Goal: Task Accomplishment & Management: Manage account settings

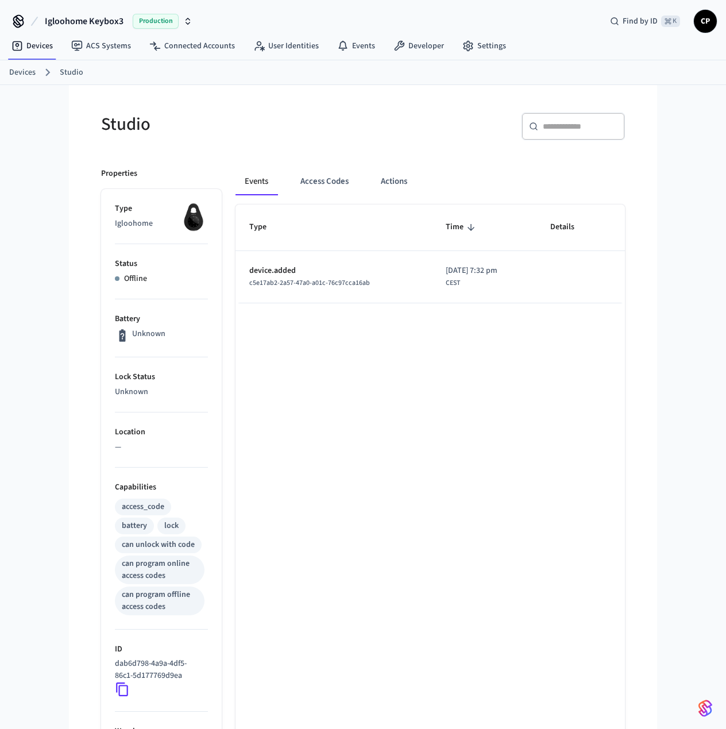
scroll to position [26, 0]
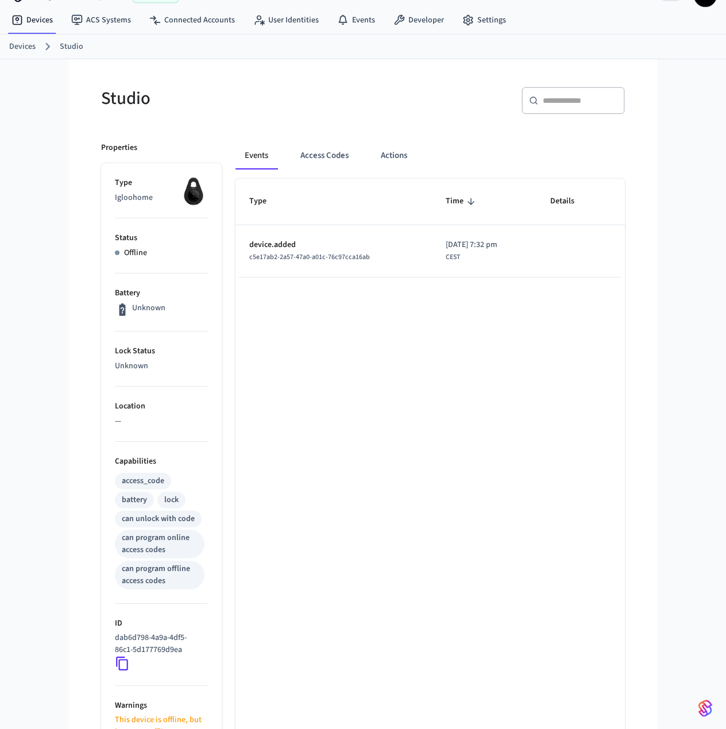
click at [575, 174] on div "Events Access Codes Actions" at bounding box center [431, 160] width 390 height 37
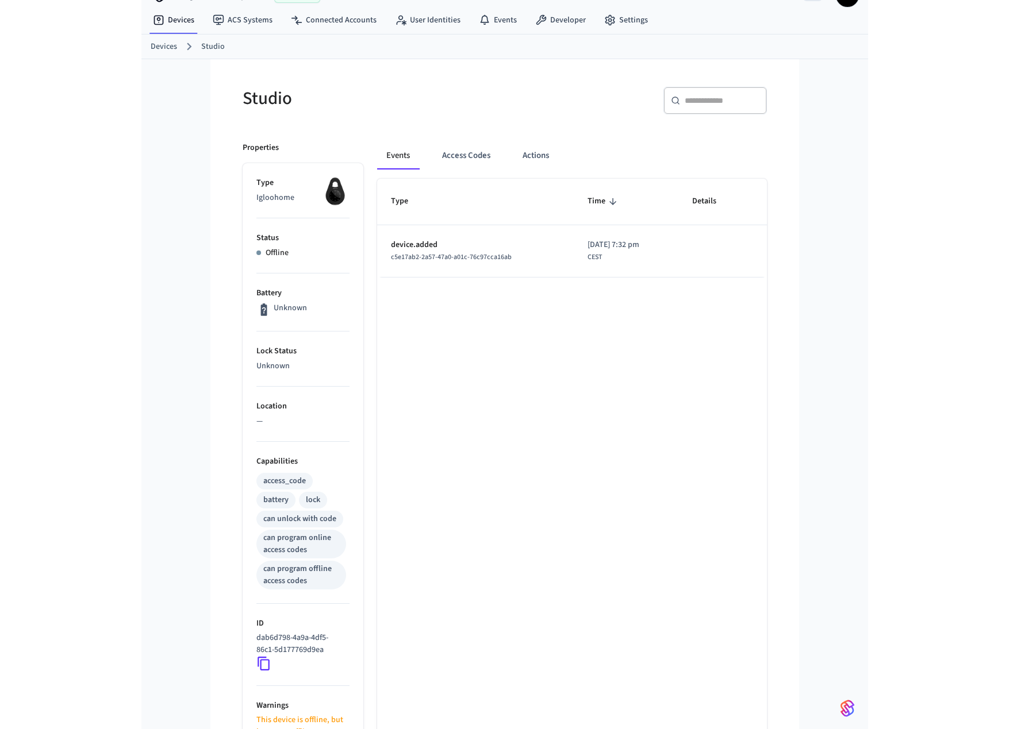
scroll to position [0, 0]
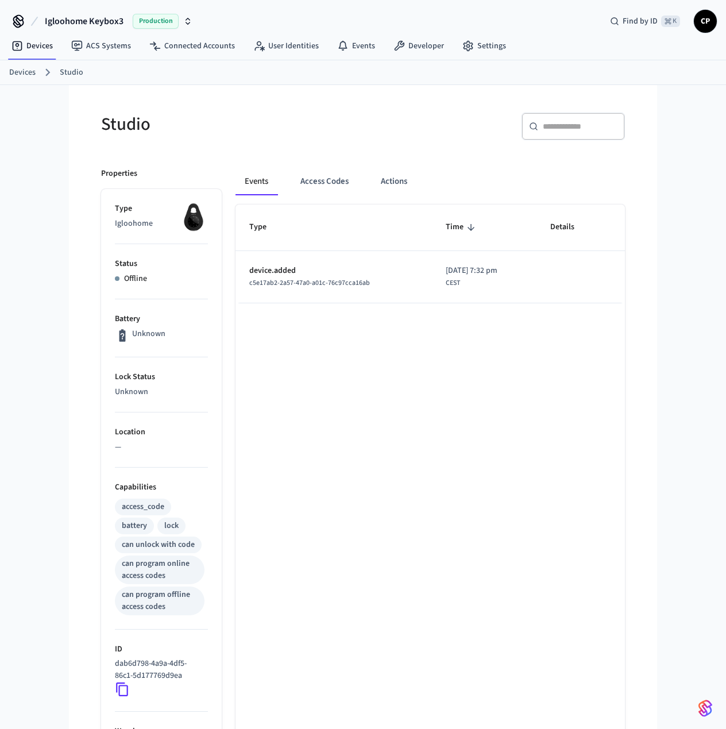
click at [709, 18] on span "CP" at bounding box center [705, 21] width 21 height 21
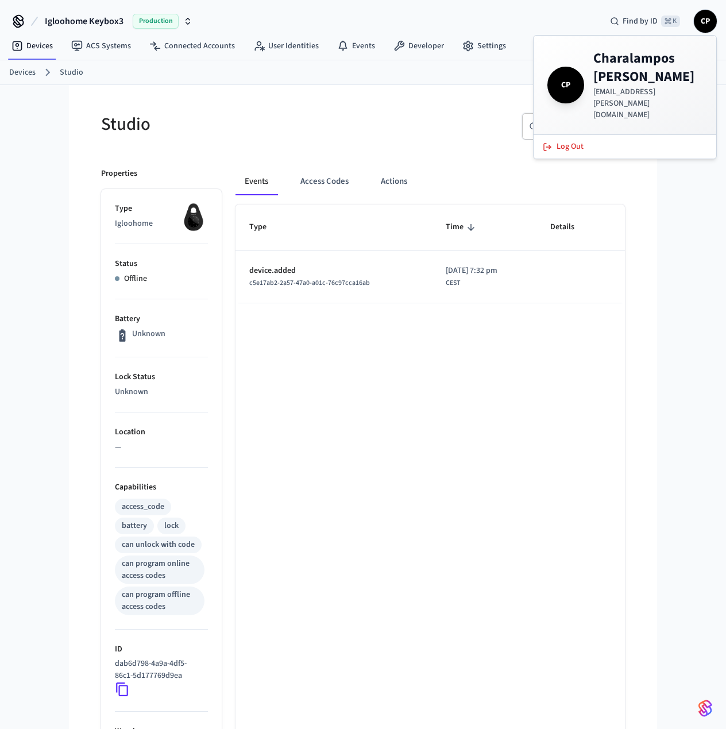
click at [707, 20] on span "CP" at bounding box center [705, 21] width 21 height 21
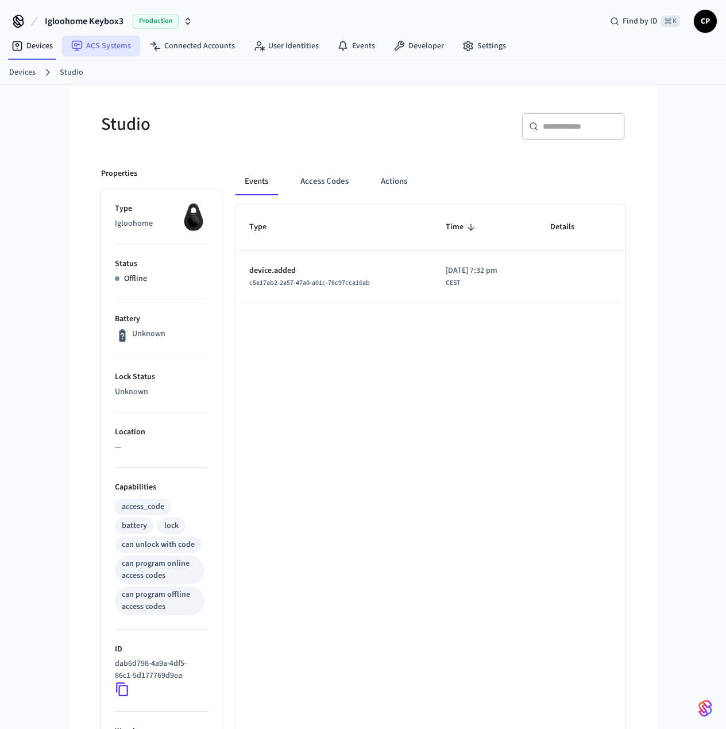
click at [102, 48] on link "ACS Systems" at bounding box center [101, 46] width 78 height 21
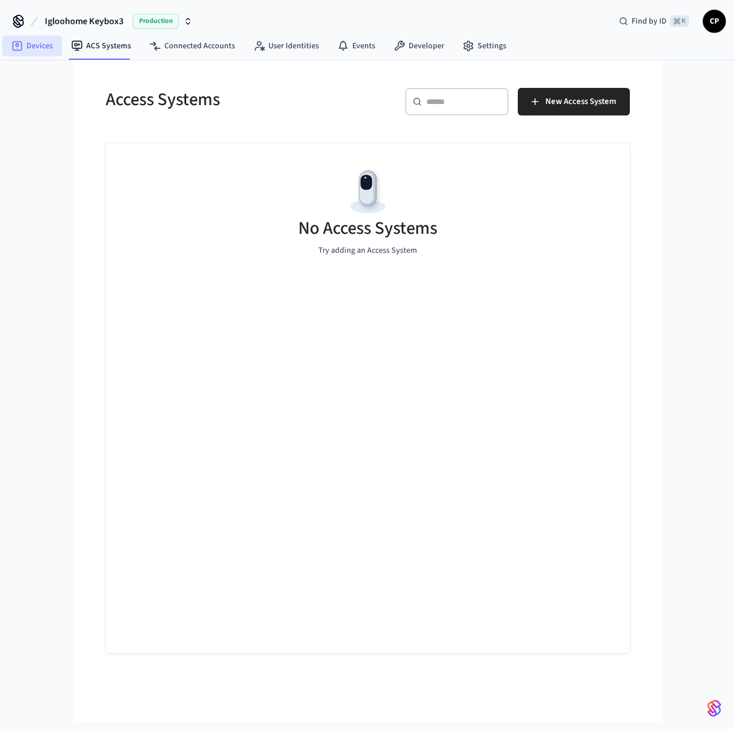
click at [27, 45] on link "Devices" at bounding box center [32, 46] width 60 height 21
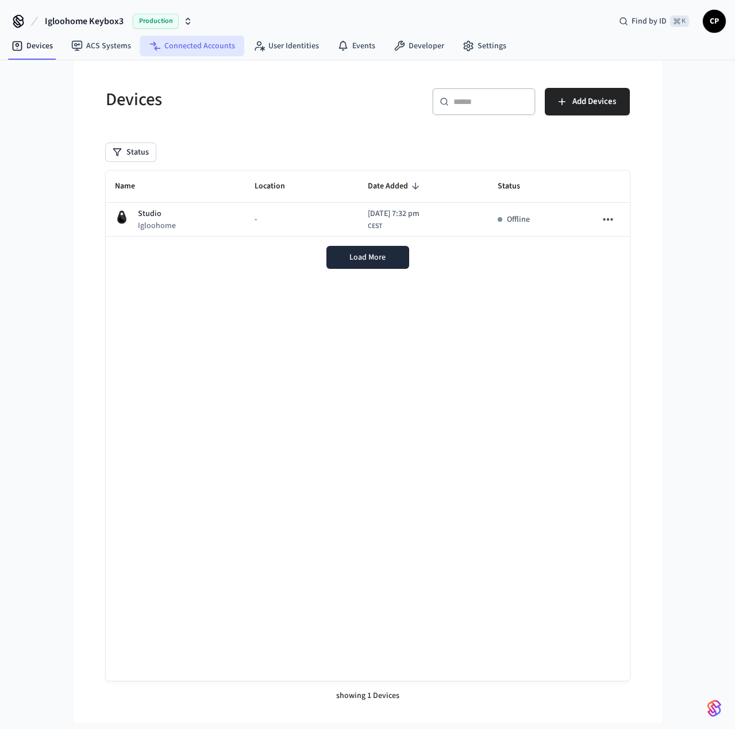
click at [189, 46] on link "Connected Accounts" at bounding box center [192, 46] width 104 height 21
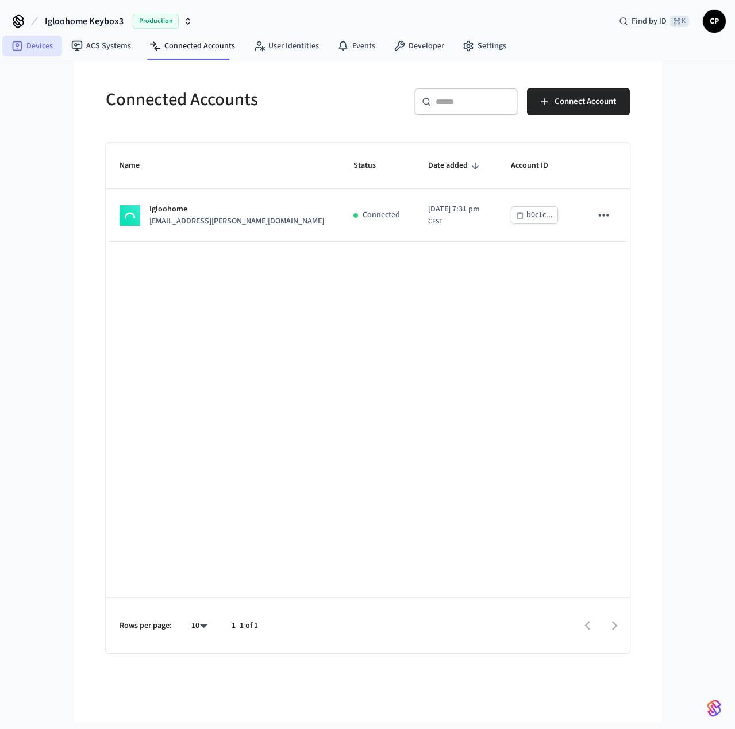
click at [33, 51] on link "Devices" at bounding box center [32, 46] width 60 height 21
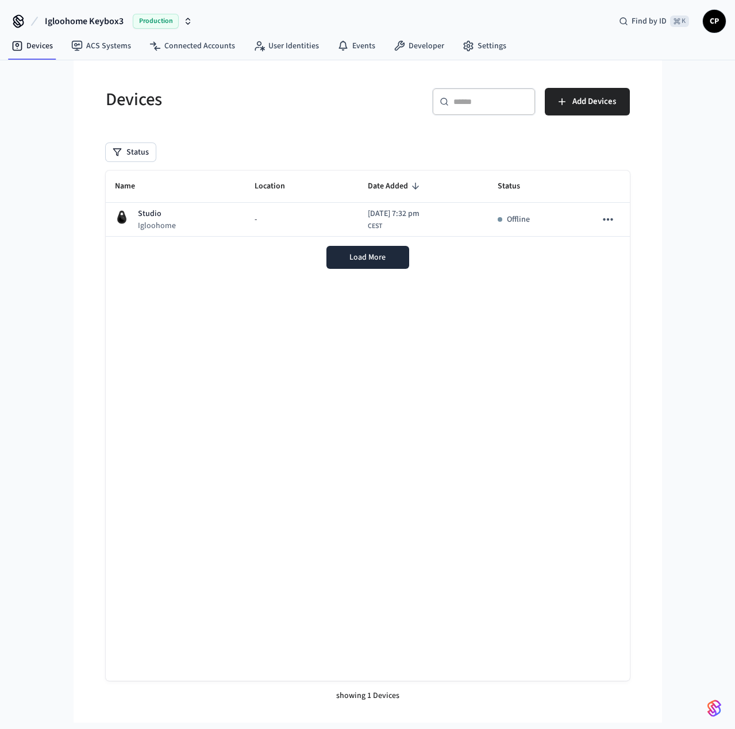
click at [663, 214] on div "Igloohome Keybox3 Production Find by ID ⌘ K CP Devices ACS Systems Connected Ac…" at bounding box center [367, 361] width 735 height 723
click at [361, 264] on button "Load More" at bounding box center [367, 257] width 83 height 23
click at [644, 286] on div "Devices ​ ​ Add Devices Status Name Location Date Added Status Studio Igloohome…" at bounding box center [367, 385] width 561 height 651
click at [190, 22] on icon "button" at bounding box center [187, 21] width 9 height 9
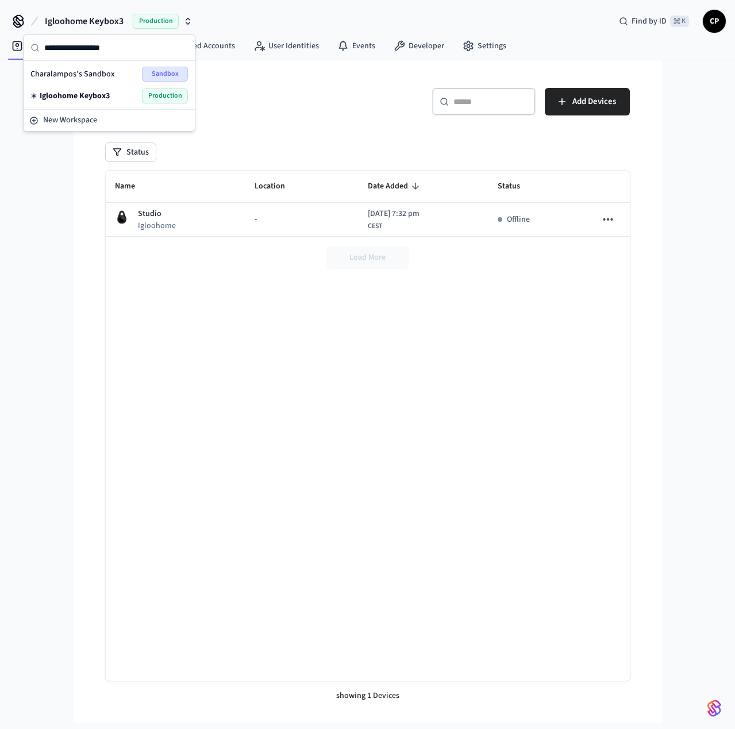
click at [97, 95] on span "Igloohome Keybox3" at bounding box center [75, 95] width 70 height 11
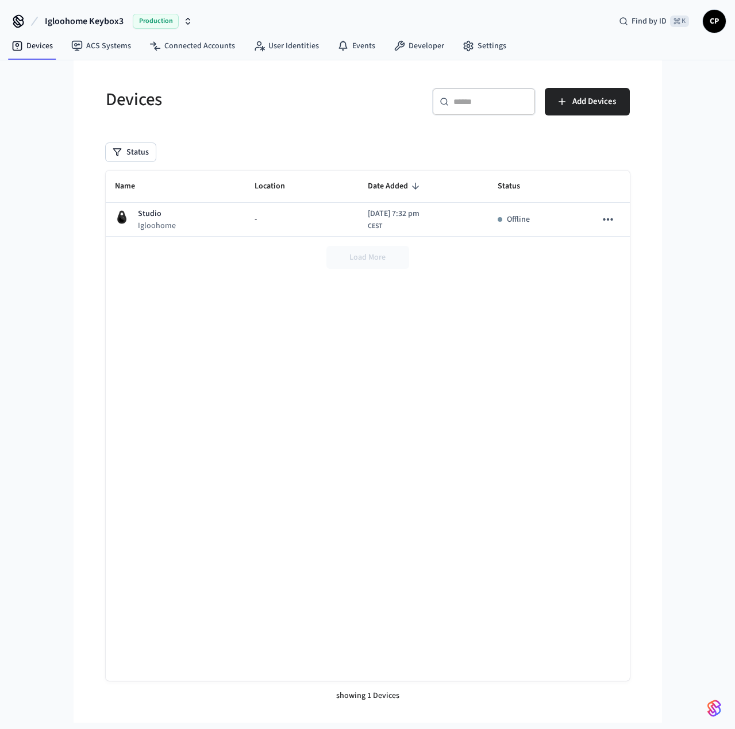
click at [186, 20] on icon "button" at bounding box center [187, 21] width 9 height 9
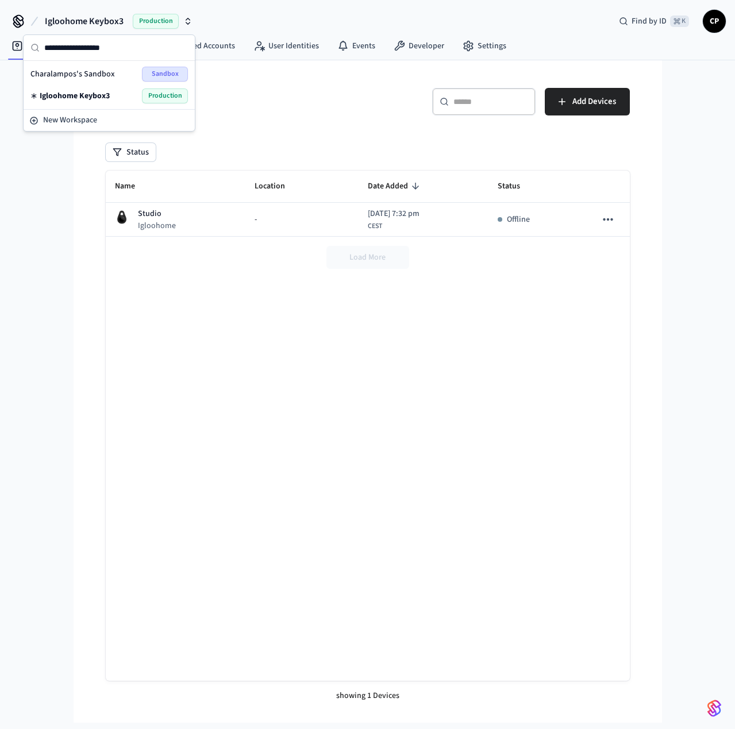
click at [161, 97] on span "Production" at bounding box center [165, 95] width 46 height 15
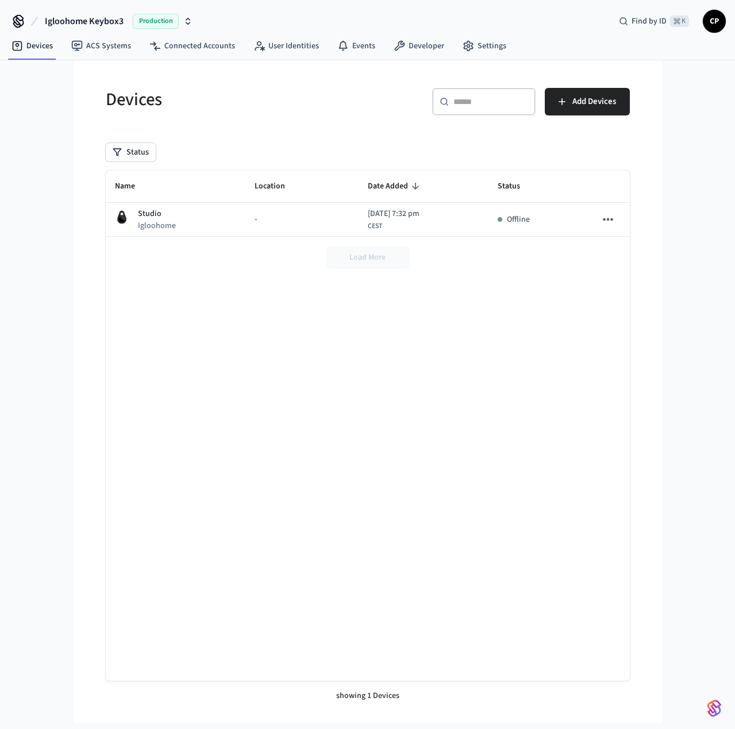
click at [188, 20] on icon "button" at bounding box center [187, 21] width 9 height 9
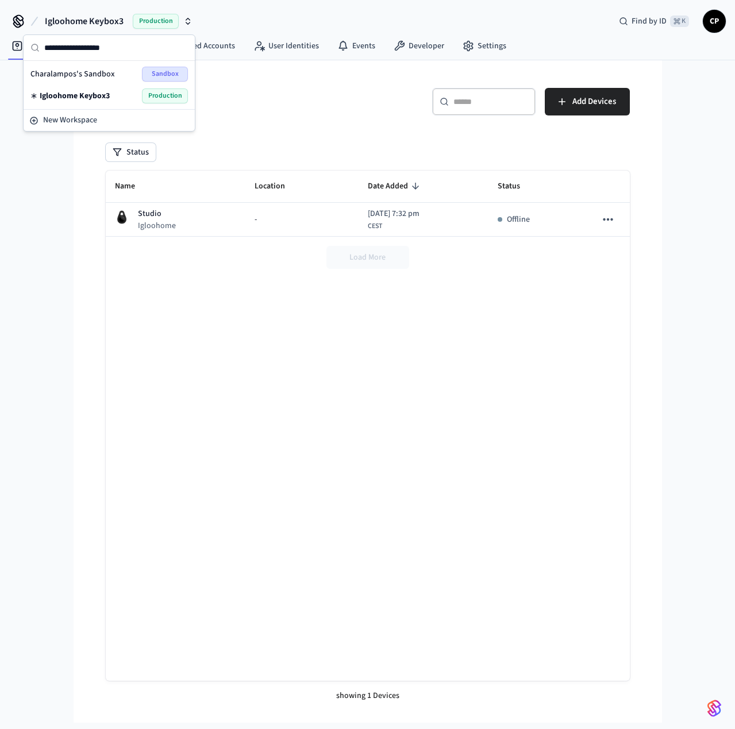
click at [39, 214] on div "Igloohome Keybox3 Production Find by ID ⌘ K CP Devices ACS Systems Connected Ac…" at bounding box center [367, 361] width 735 height 723
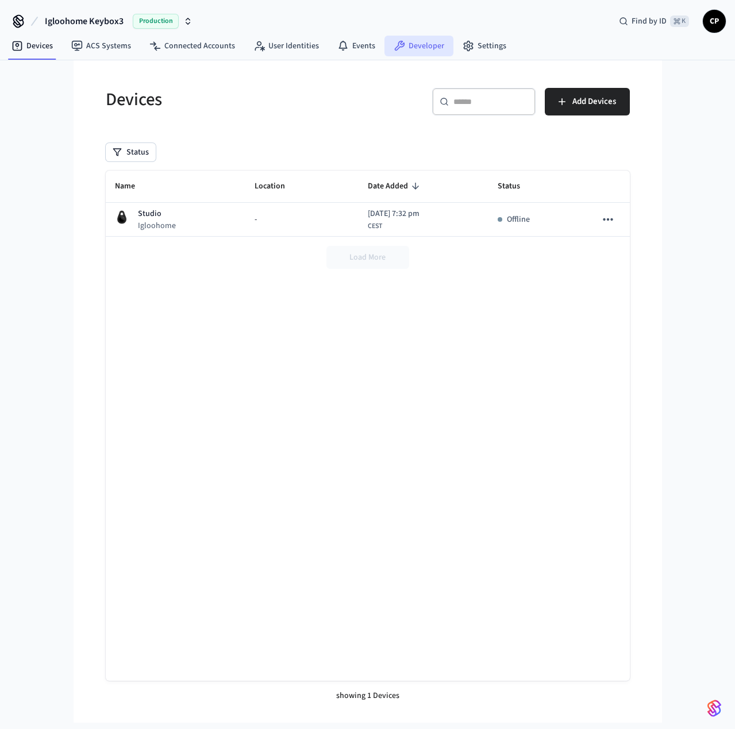
click at [415, 47] on link "Developer" at bounding box center [418, 46] width 69 height 21
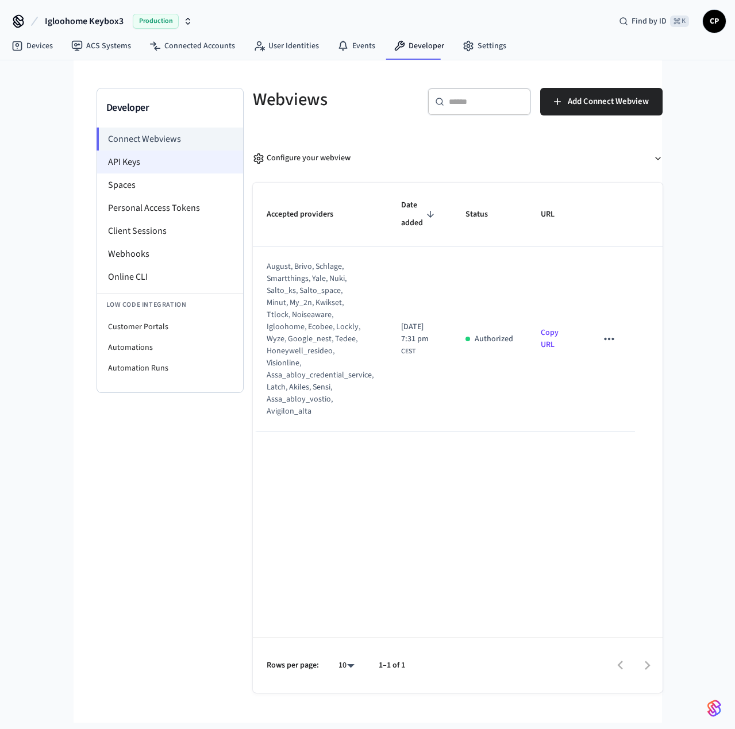
click at [129, 159] on li "API Keys" at bounding box center [170, 162] width 146 height 23
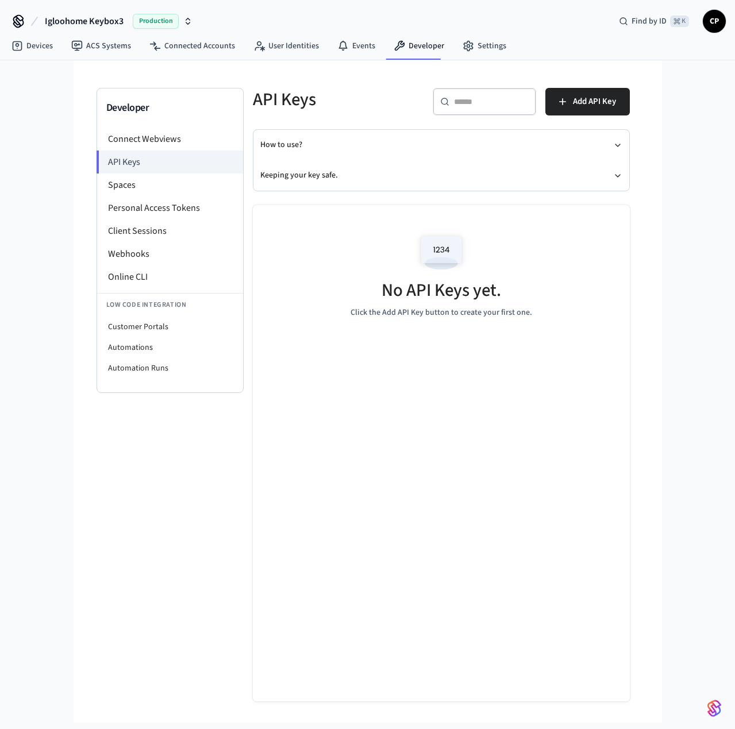
click at [664, 264] on div "Igloohome Keybox3 Production Find by ID ⌘ K CP Devices ACS Systems Connected Ac…" at bounding box center [367, 361] width 735 height 723
click at [591, 99] on span "Add API Key" at bounding box center [594, 101] width 43 height 15
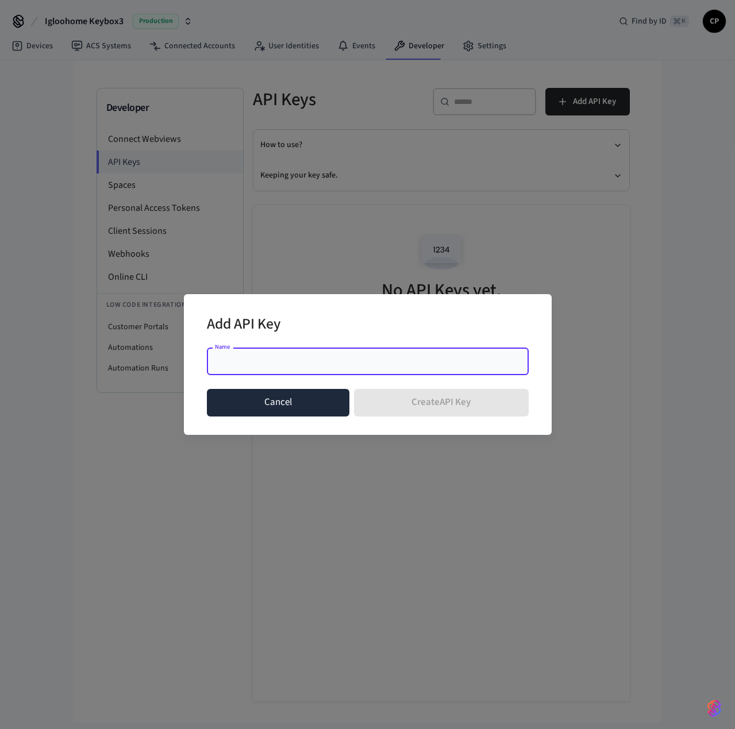
click at [304, 409] on button "Cancel" at bounding box center [278, 403] width 143 height 28
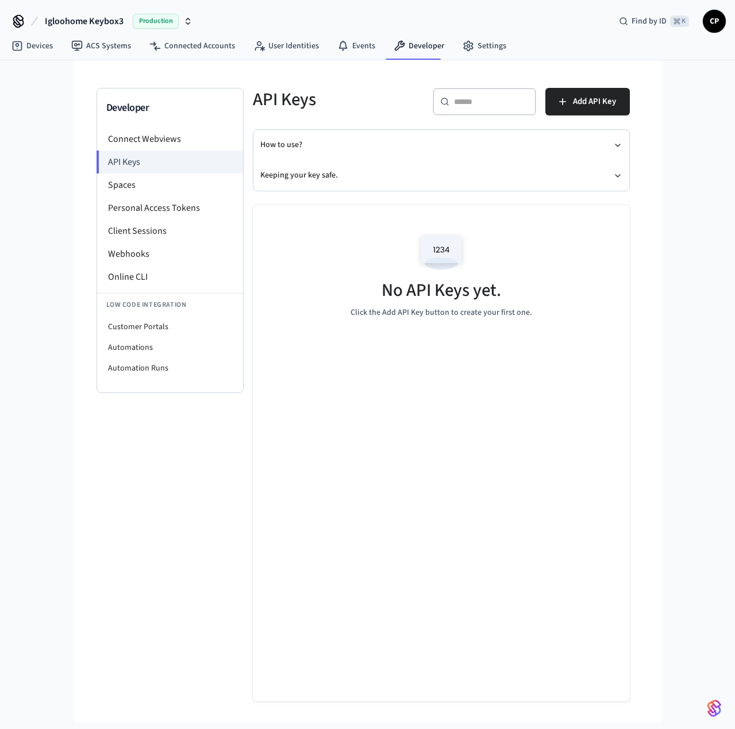
click at [640, 302] on div "Developer Connect Webviews API Keys Spaces Personal Access Tokens Client Sessio…" at bounding box center [367, 349] width 561 height 579
click at [617, 143] on icon "button" at bounding box center [617, 145] width 9 height 9
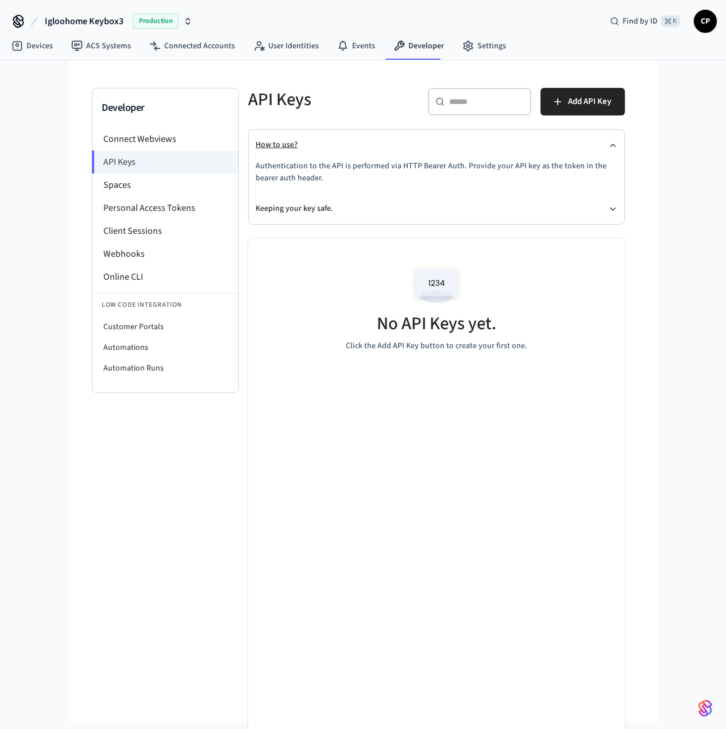
click at [617, 143] on icon "button" at bounding box center [613, 145] width 9 height 9
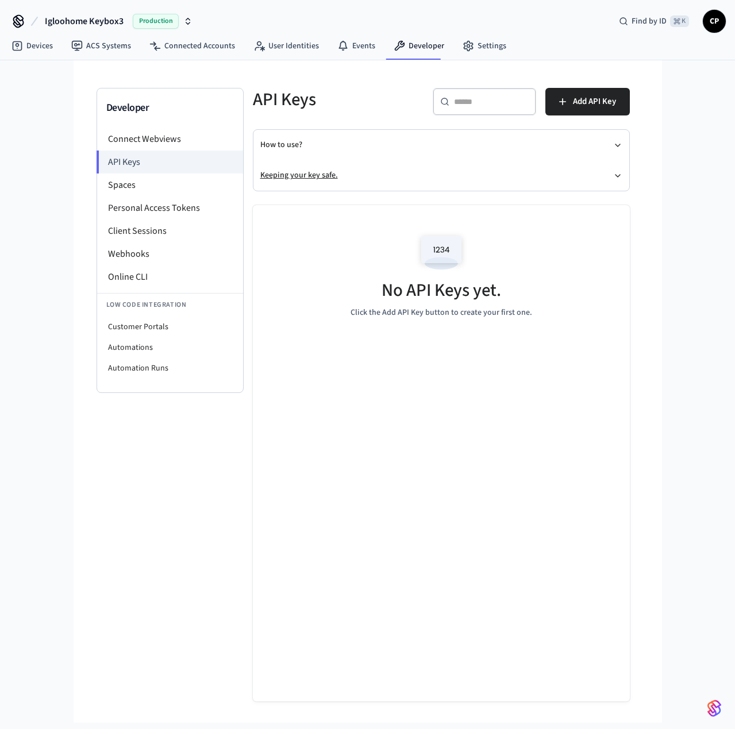
click at [617, 176] on icon "button" at bounding box center [617, 175] width 9 height 9
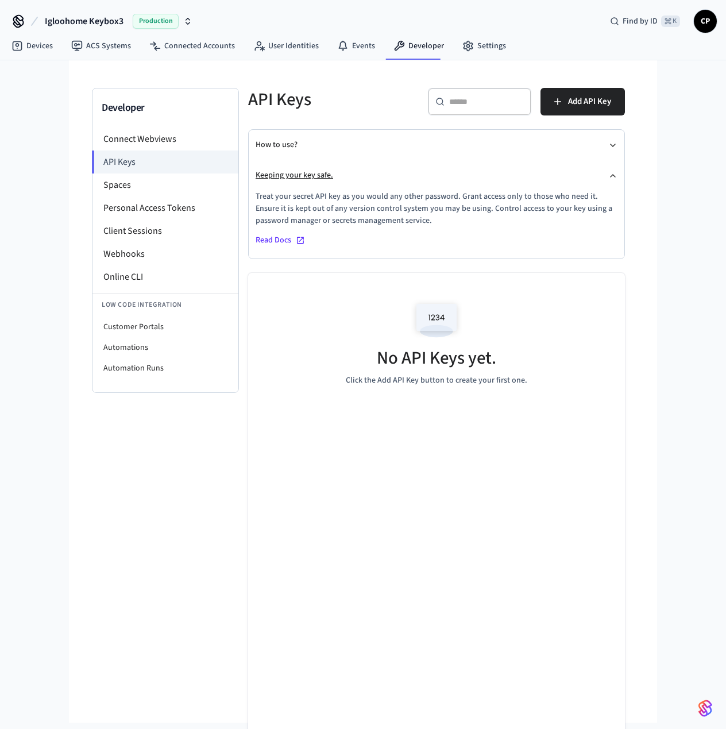
click at [617, 176] on icon "button" at bounding box center [613, 175] width 9 height 9
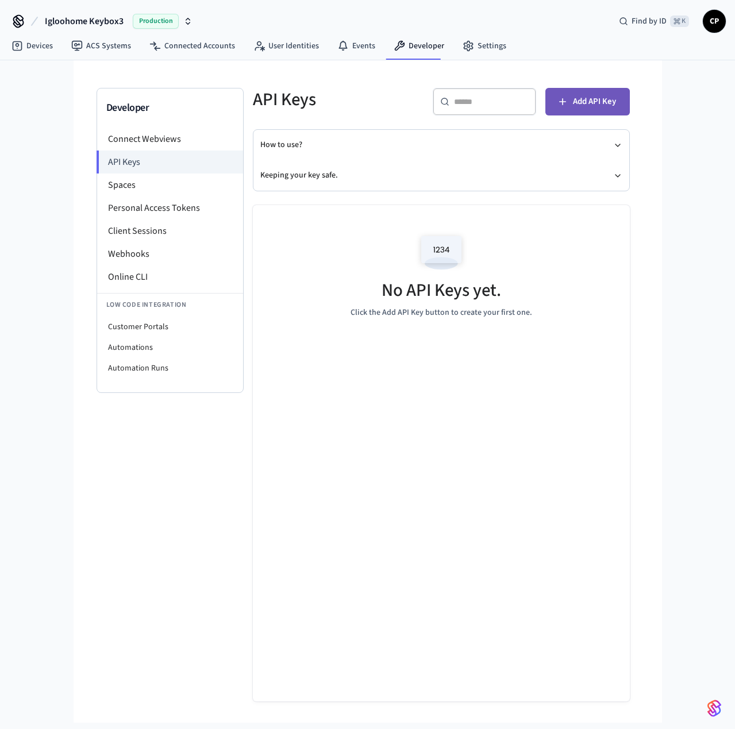
click at [594, 99] on span "Add API Key" at bounding box center [594, 101] width 43 height 15
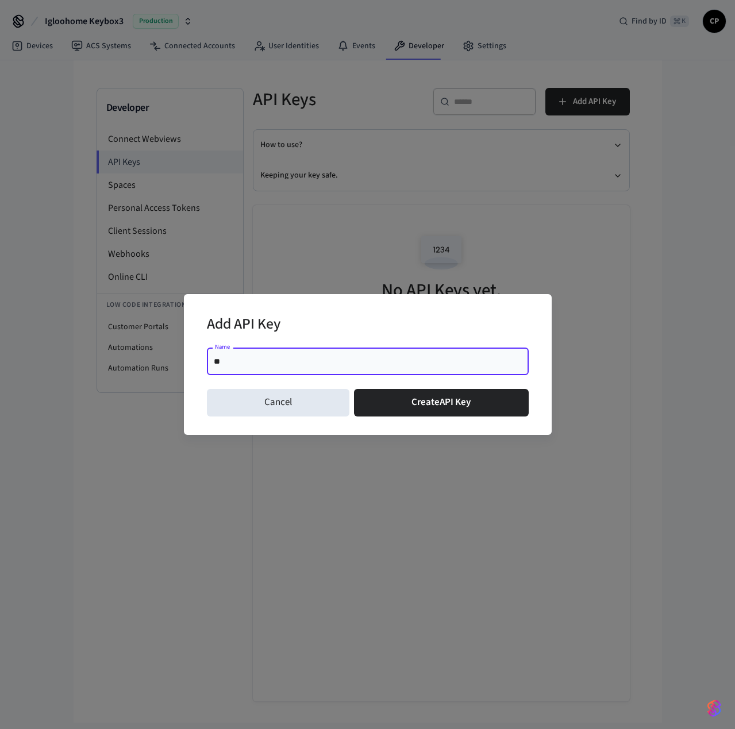
type input "*"
type input "**********"
click at [447, 402] on button "Create API Key" at bounding box center [441, 403] width 175 height 28
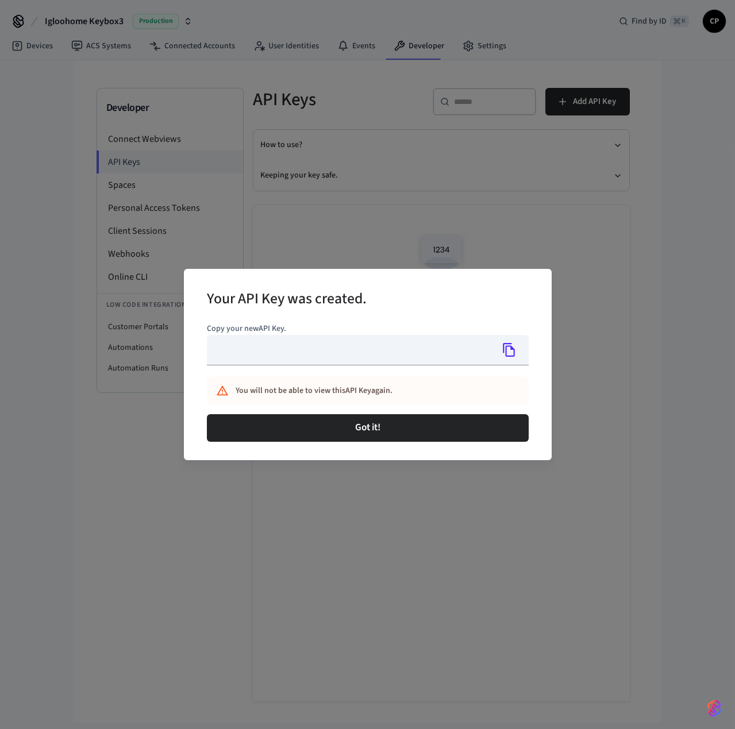
type input "**********"
click at [511, 350] on icon "Copy" at bounding box center [509, 349] width 15 height 15
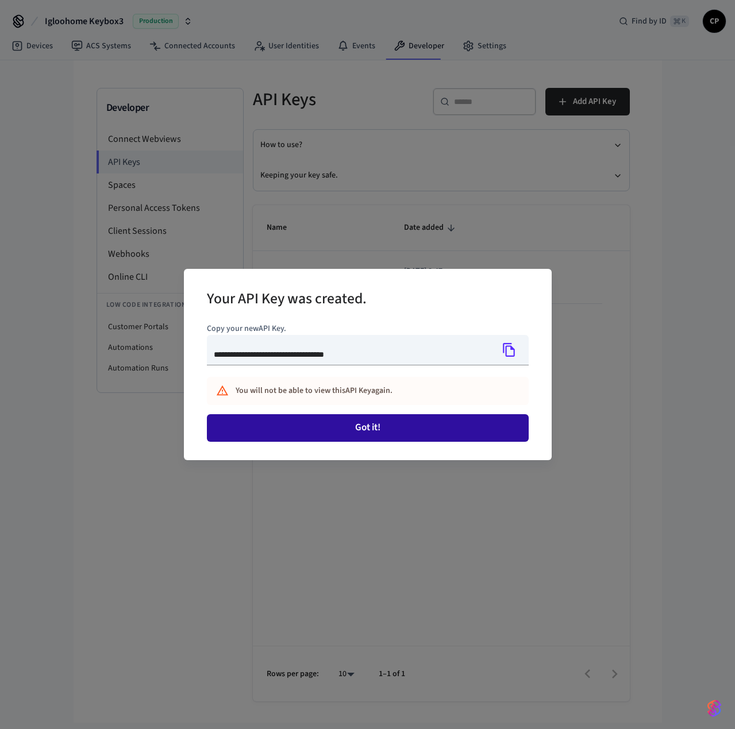
click at [360, 428] on button "Got it!" at bounding box center [368, 428] width 322 height 28
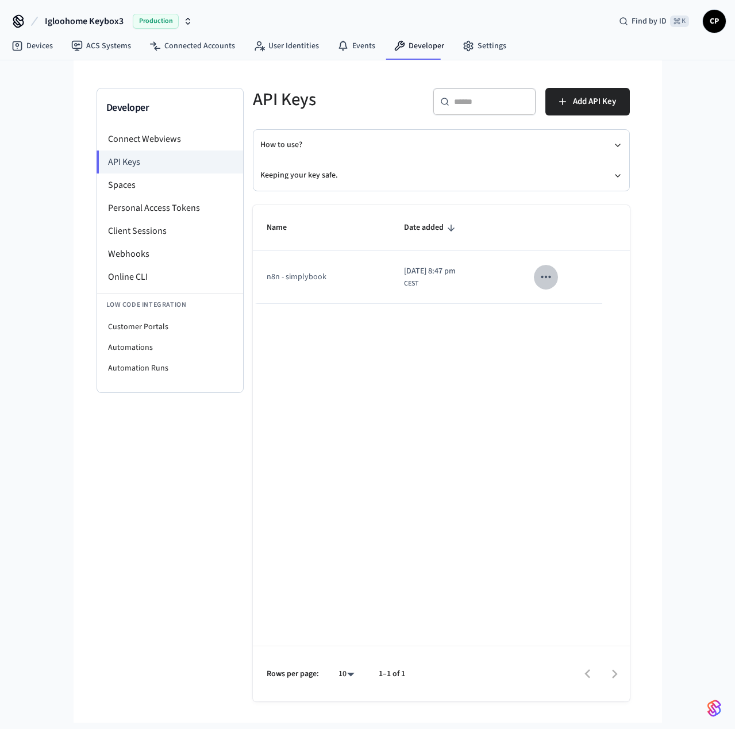
click at [553, 275] on icon "sticky table" at bounding box center [545, 277] width 15 height 15
click at [415, 366] on div at bounding box center [367, 364] width 735 height 729
click at [38, 44] on link "Devices" at bounding box center [32, 46] width 60 height 21
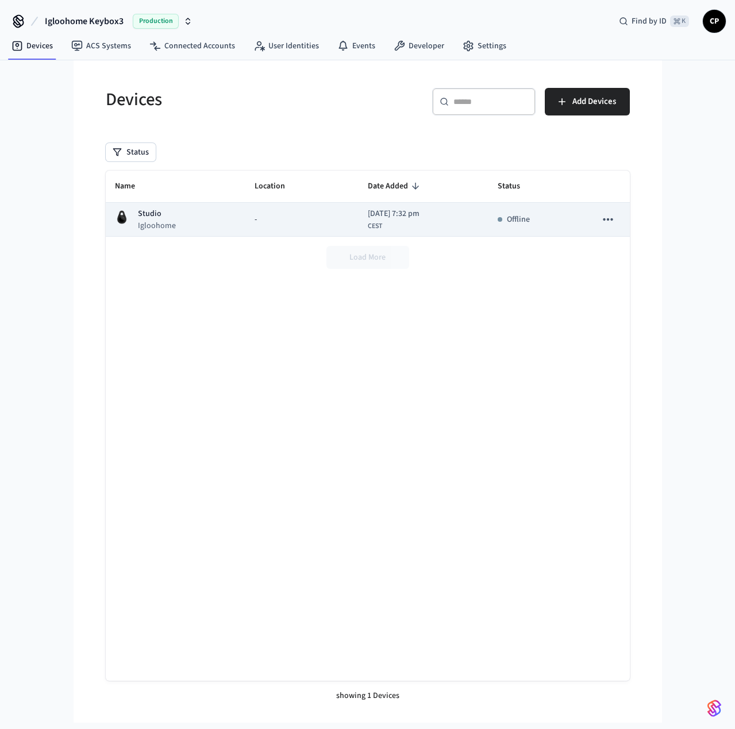
click at [179, 224] on div "Studio Igloohome" at bounding box center [176, 220] width 122 height 24
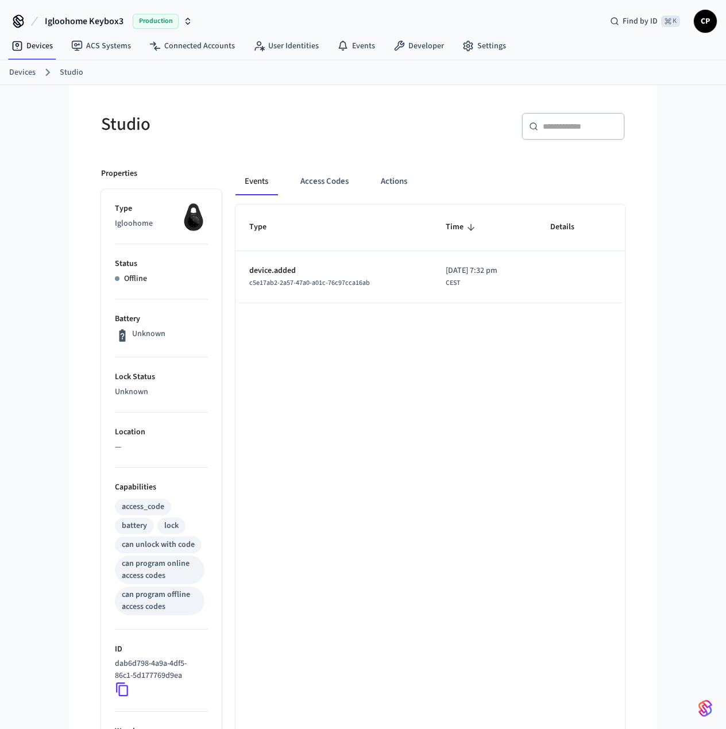
click at [120, 689] on icon at bounding box center [122, 689] width 15 height 15
click at [121, 690] on icon at bounding box center [122, 689] width 15 height 15
